Goal: Information Seeking & Learning: Compare options

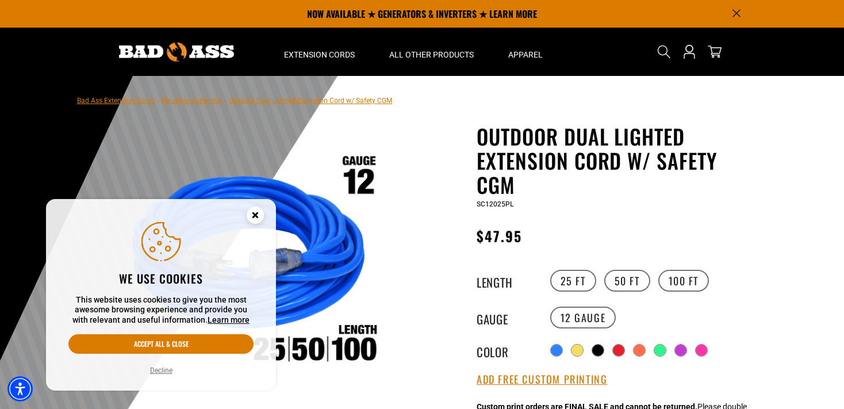
click at [259, 203] on icon "Close this option" at bounding box center [255, 216] width 34 height 34
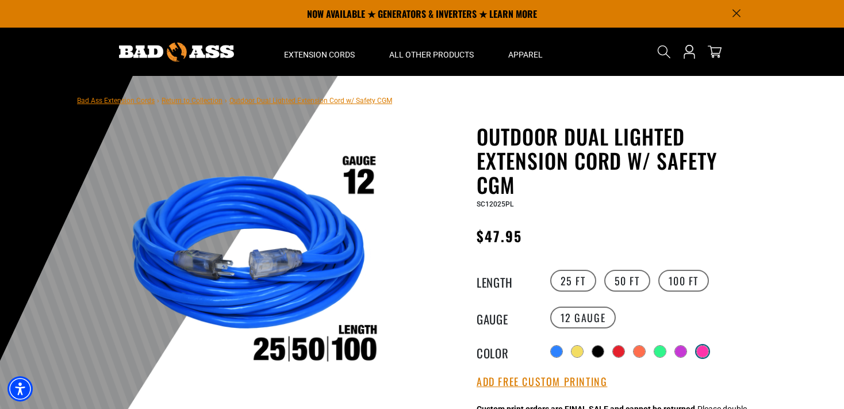
click at [700, 348] on div at bounding box center [701, 350] width 11 height 11
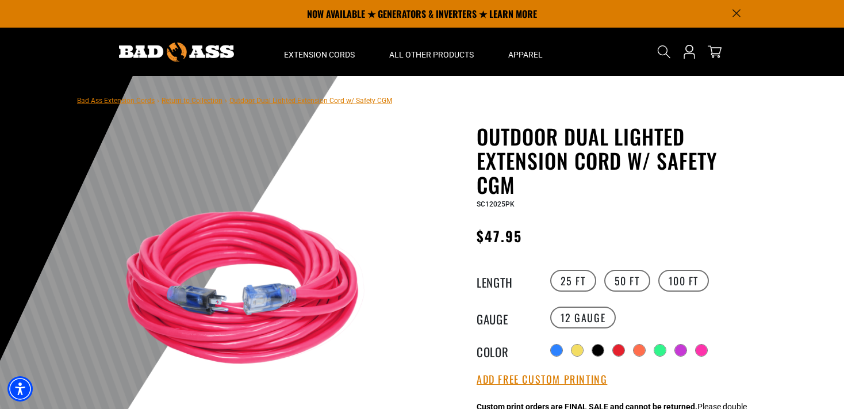
click at [668, 345] on div "Radio button Radio button Radio button Radio button Radio button Radio button" at bounding box center [652, 350] width 211 height 18
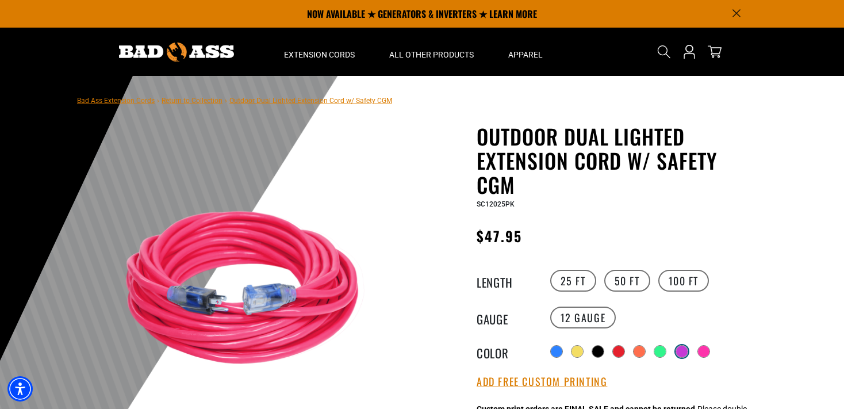
click at [677, 346] on div at bounding box center [681, 350] width 11 height 11
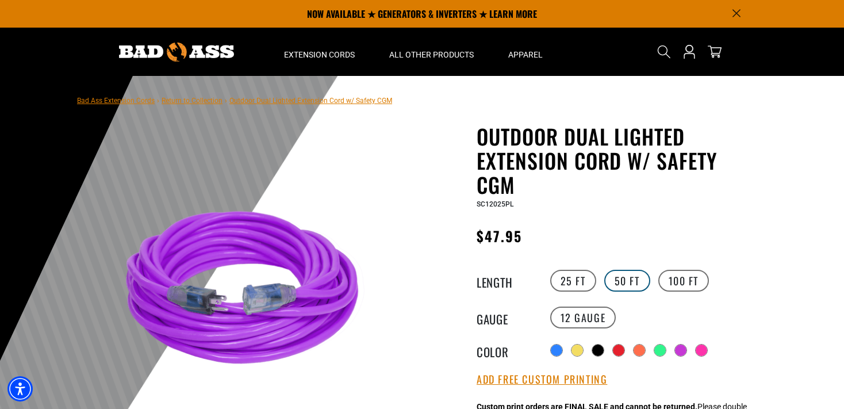
click at [619, 282] on label "50 FT" at bounding box center [627, 281] width 46 height 22
click at [573, 286] on label "25 FT" at bounding box center [573, 281] width 46 height 22
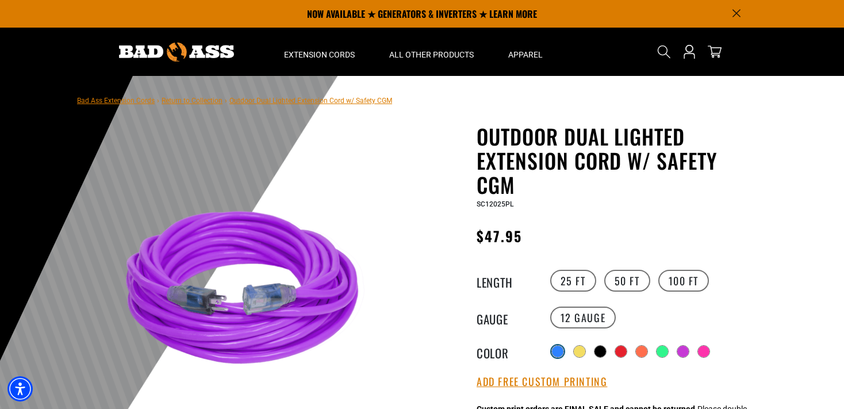
click at [551, 351] on div at bounding box center [557, 351] width 13 height 13
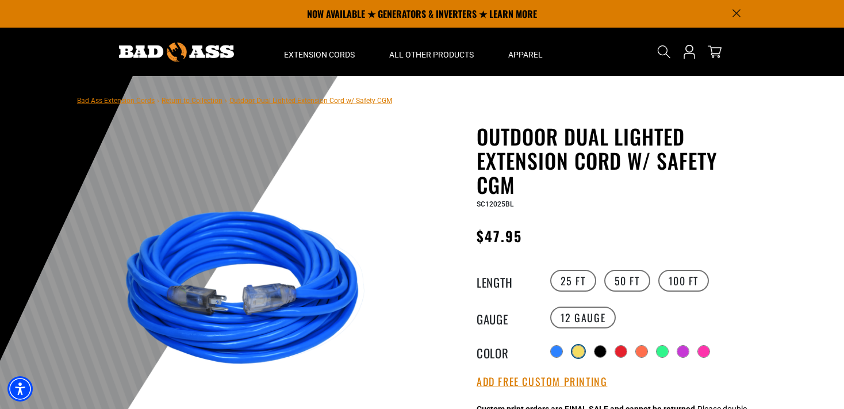
click at [584, 351] on div at bounding box center [577, 350] width 11 height 11
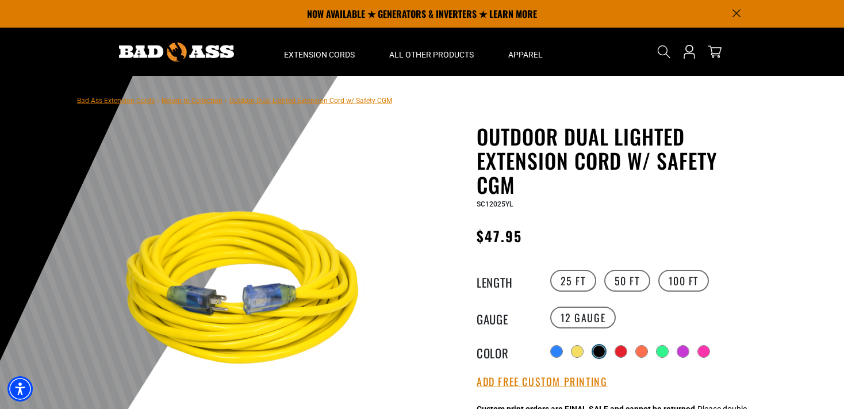
click at [601, 351] on div at bounding box center [598, 350] width 11 height 11
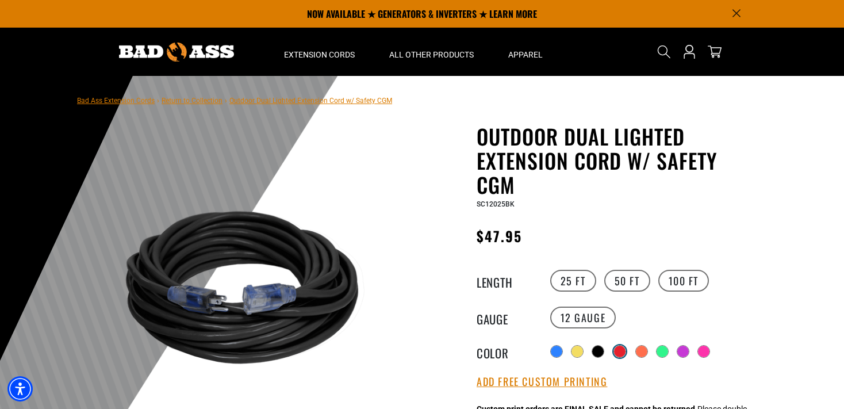
click at [620, 351] on div at bounding box center [619, 350] width 11 height 11
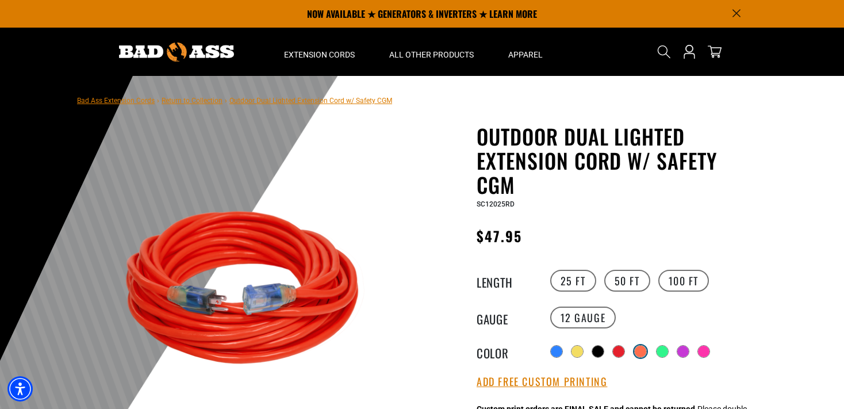
click at [643, 350] on div at bounding box center [639, 350] width 11 height 11
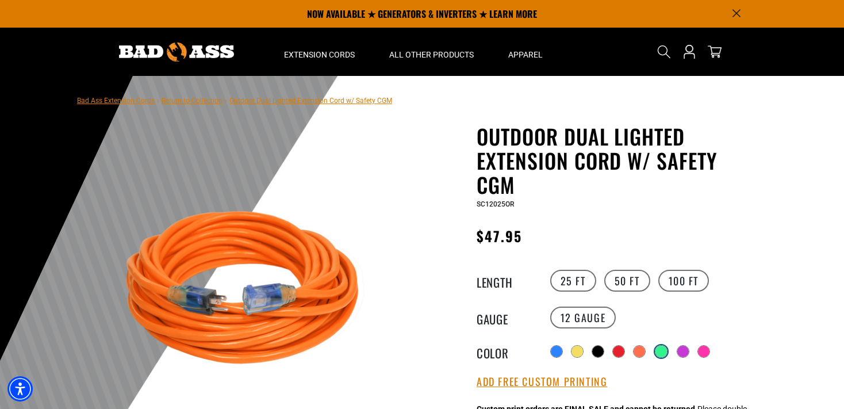
click at [663, 351] on div at bounding box center [660, 350] width 11 height 11
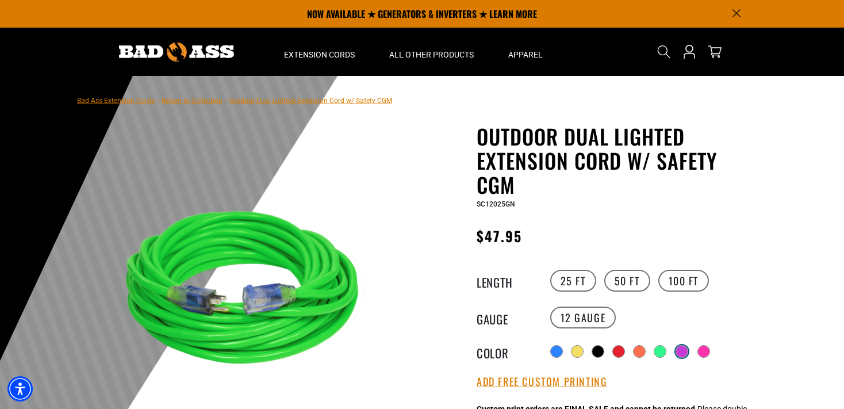
click at [687, 351] on div at bounding box center [681, 350] width 11 height 11
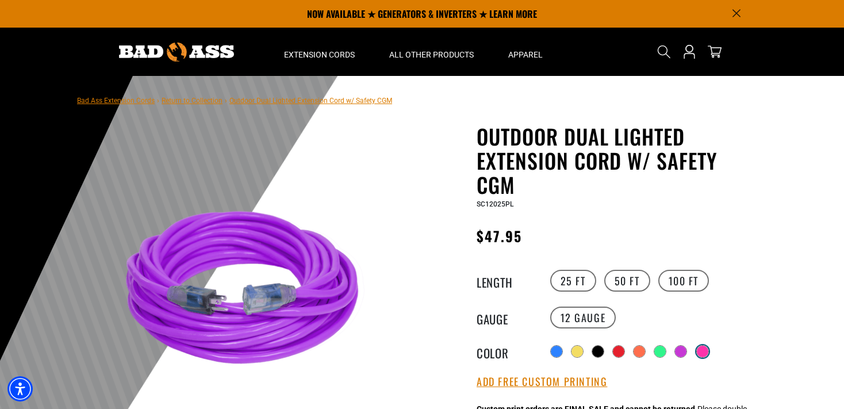
click at [706, 351] on div at bounding box center [701, 350] width 11 height 11
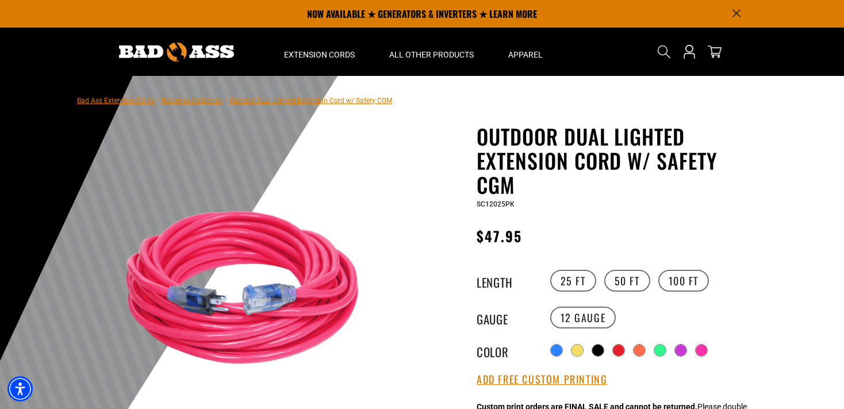
click at [691, 351] on div "Radio button Radio button Radio button Radio button Radio button Radio button" at bounding box center [652, 350] width 211 height 18
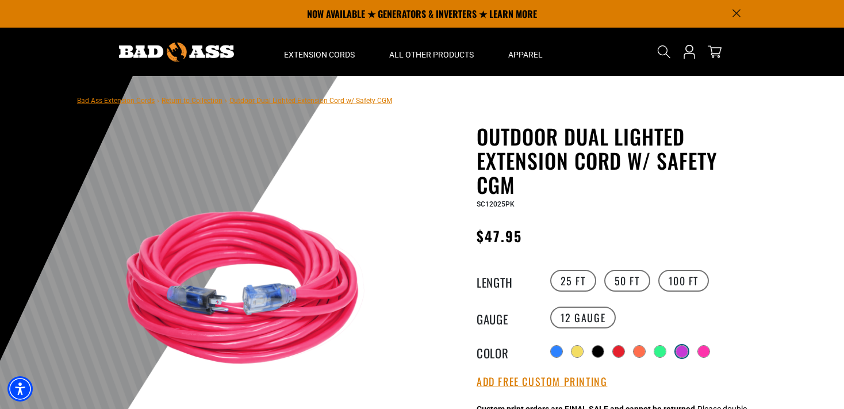
click at [680, 346] on div at bounding box center [681, 350] width 11 height 11
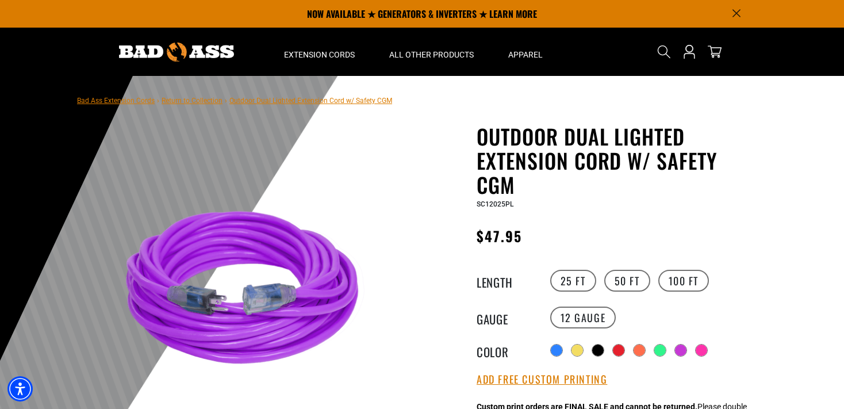
click at [695, 347] on div "Radio button Radio button Radio button Radio button Radio button Radio button" at bounding box center [652, 350] width 211 height 18
click at [696, 346] on div "Radio button Radio button Radio button Radio button Radio button Radio button" at bounding box center [652, 350] width 211 height 18
